Goal: Information Seeking & Learning: Learn about a topic

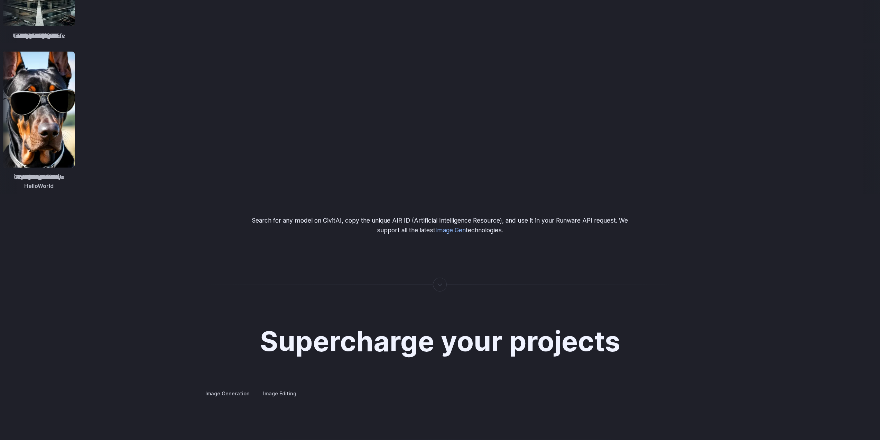
scroll to position [1268, 0]
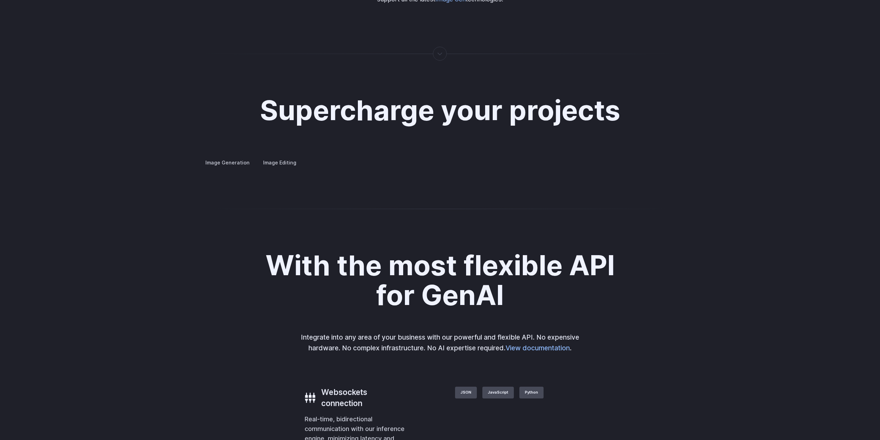
click at [0, 0] on h3 "Product design" at bounding box center [0, 0] width 0 height 0
click at [0, 0] on summary "Personalized assets" at bounding box center [0, 0] width 0 height 0
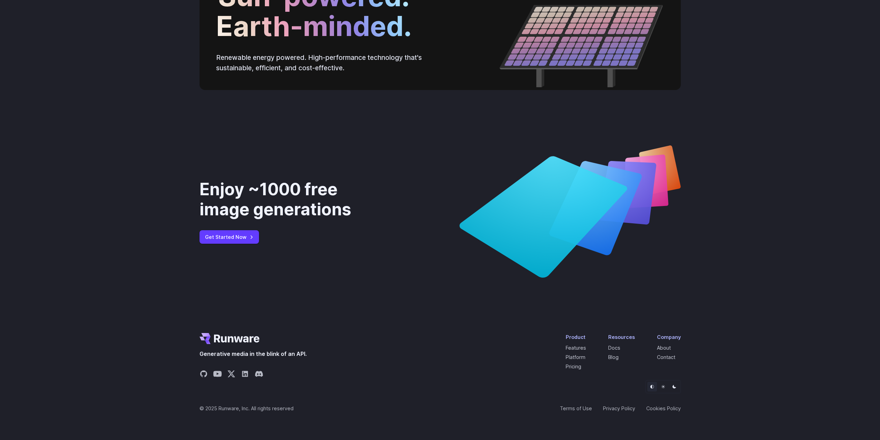
scroll to position [2569, 0]
click at [613, 358] on link "Blog" at bounding box center [613, 357] width 10 height 6
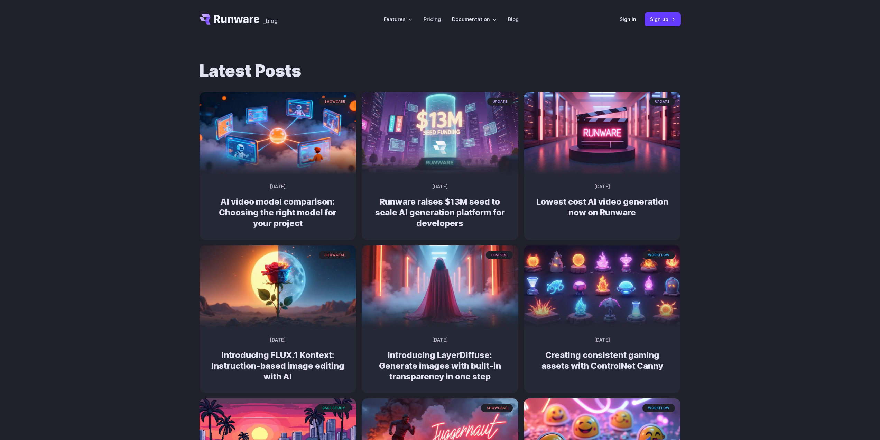
drag, startPoint x: 690, startPoint y: 194, endPoint x: 683, endPoint y: 193, distance: 7.6
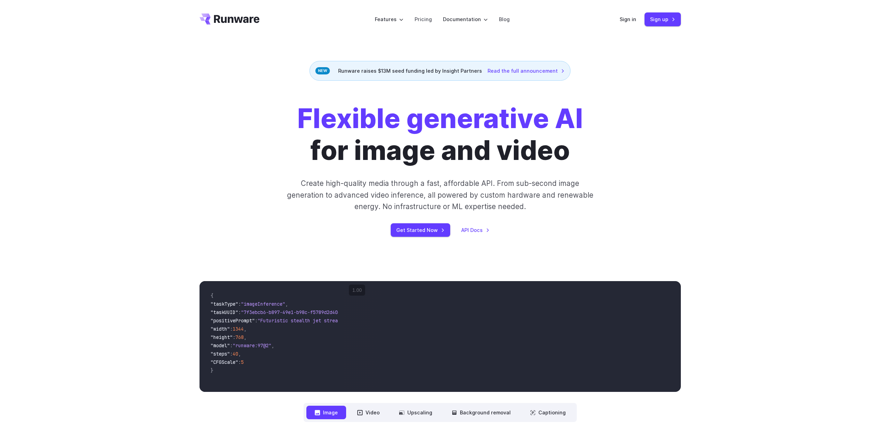
drag, startPoint x: 716, startPoint y: 226, endPoint x: 687, endPoint y: 5, distance: 222.2
click at [500, 20] on link "Blog" at bounding box center [504, 19] width 11 height 8
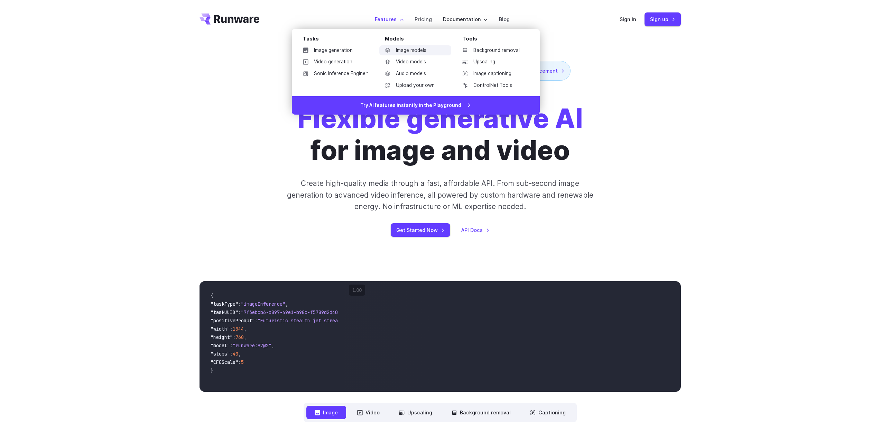
click at [404, 49] on link "Image models" at bounding box center [415, 50] width 72 height 10
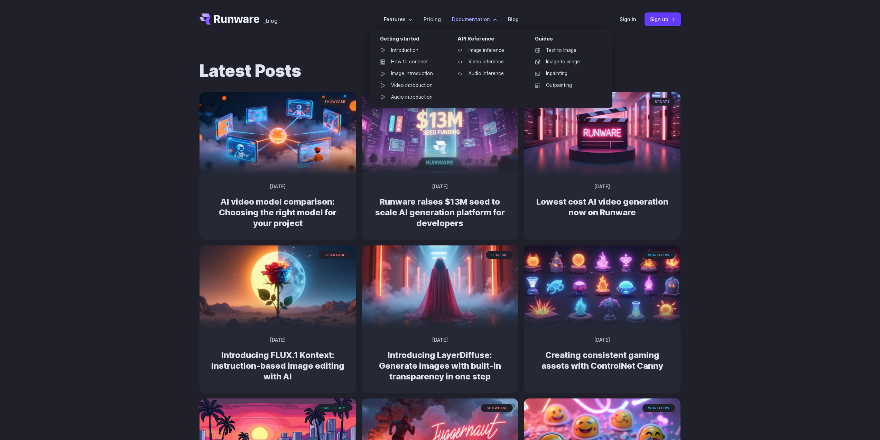
drag, startPoint x: 487, startPoint y: 26, endPoint x: 484, endPoint y: 29, distance: 4.4
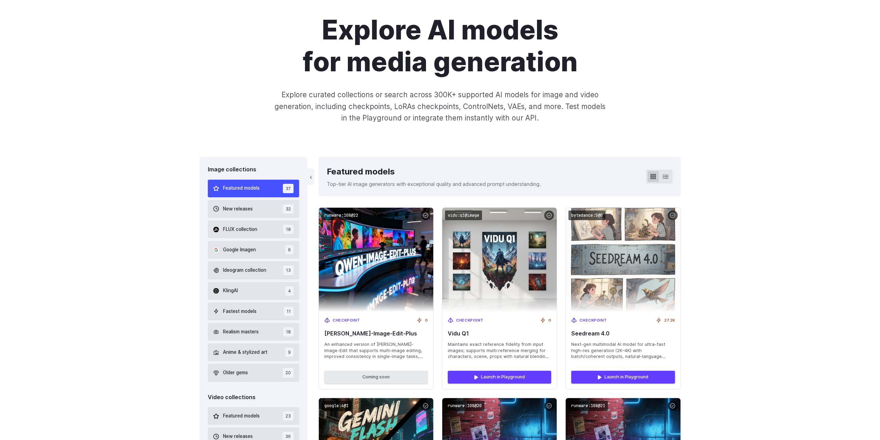
scroll to position [115, 0]
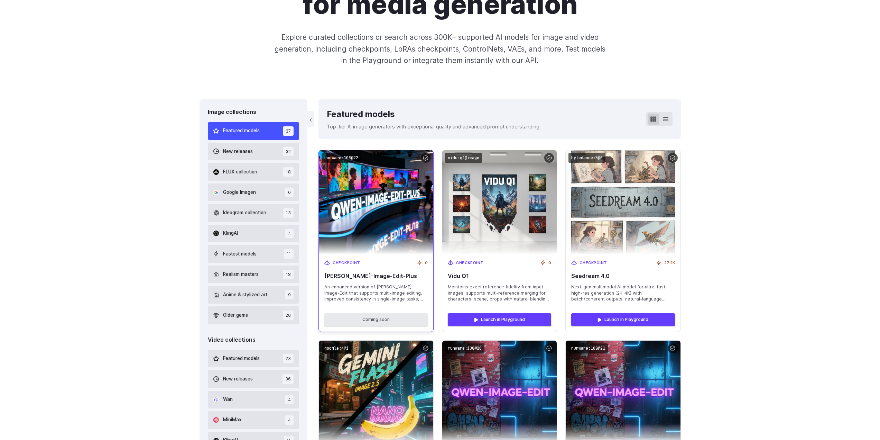
click at [417, 289] on span "An enhanced version of Qwen-Image-Edit that supports multi-image editing, impro…" at bounding box center [375, 293] width 103 height 19
